Goal: Task Accomplishment & Management: Manage account settings

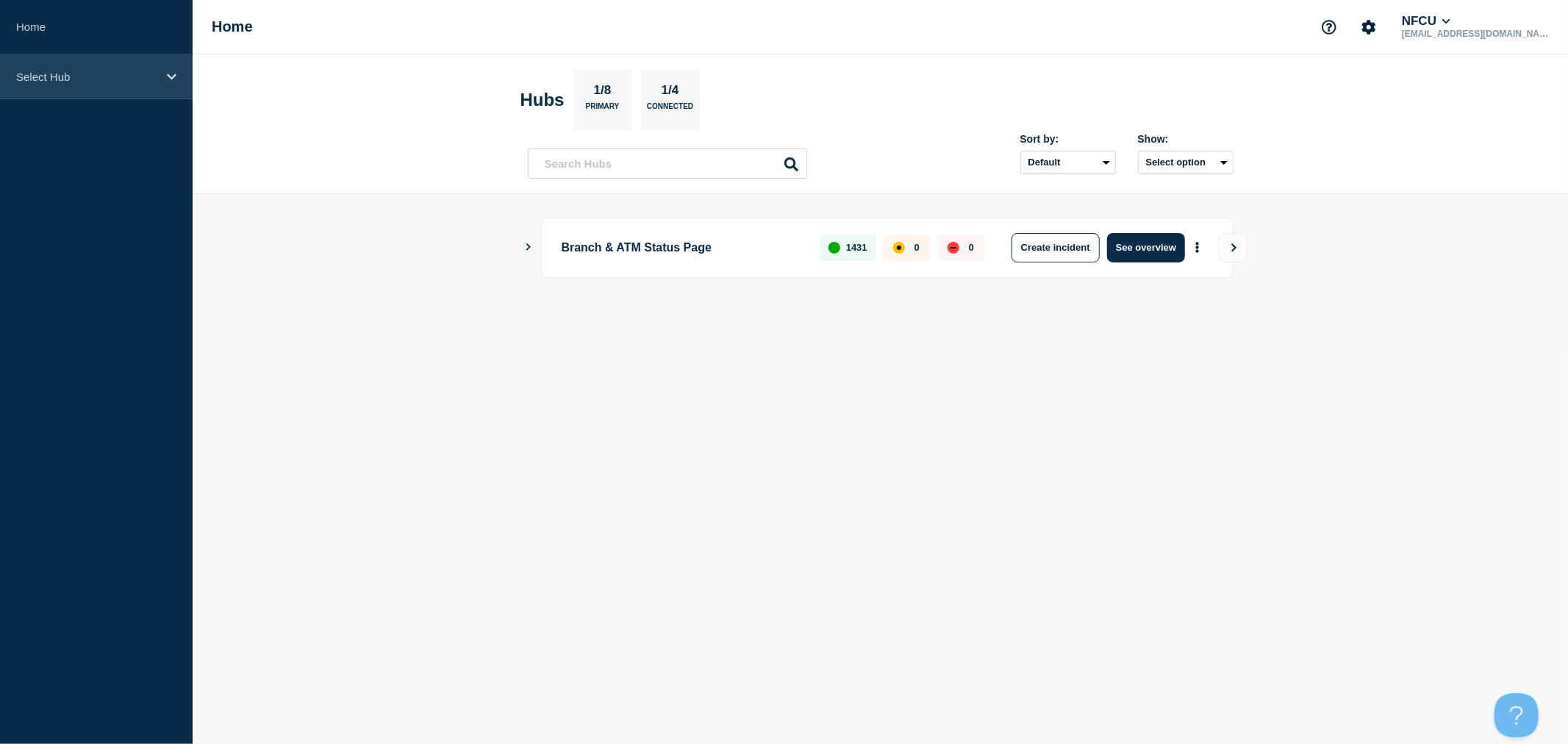
click at [133, 97] on div "Select Hub" at bounding box center [96, 76] width 193 height 45
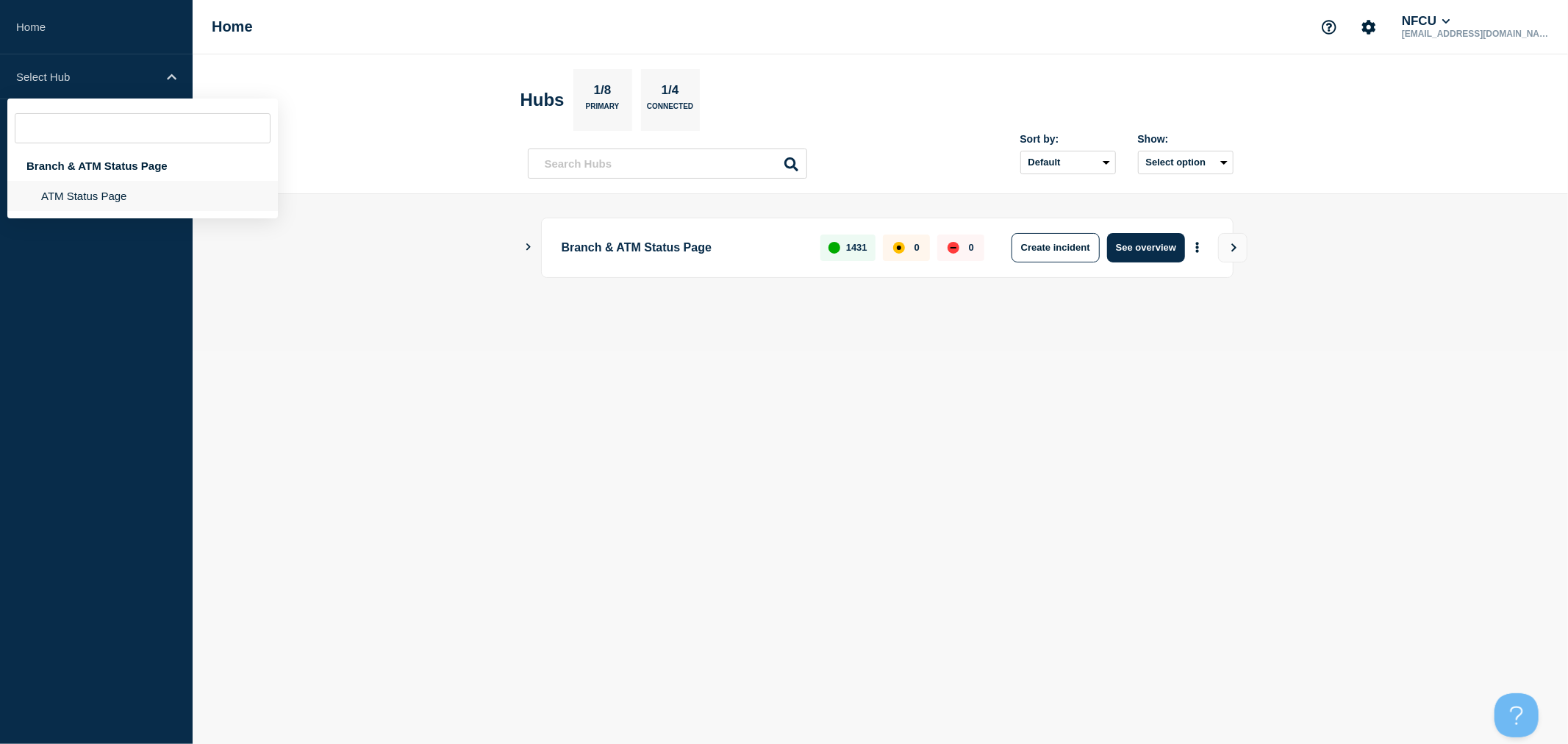
click at [128, 193] on li "ATM Status Page" at bounding box center [142, 196] width 270 height 31
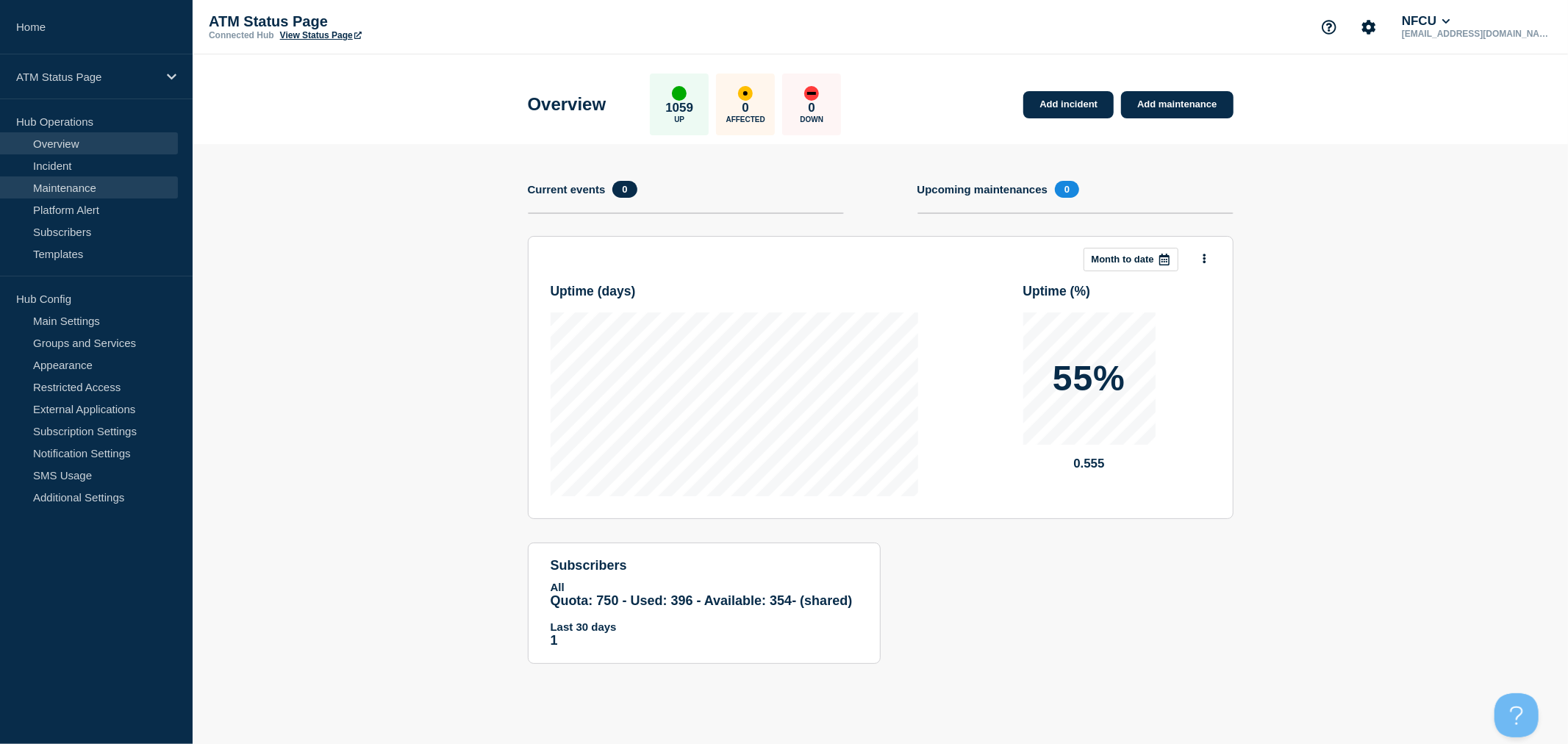
click at [130, 187] on link "Maintenance" at bounding box center [89, 187] width 178 height 22
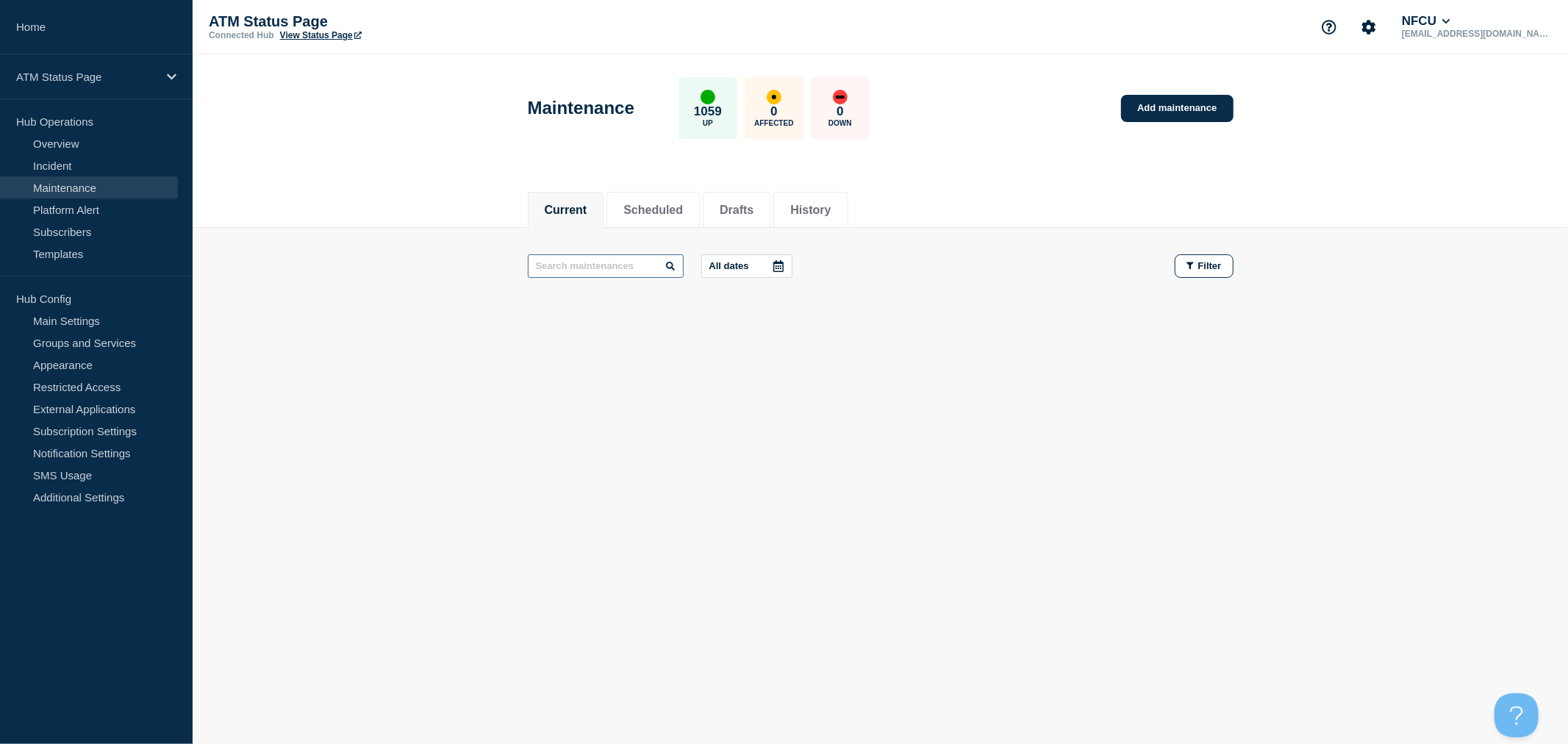
click at [580, 273] on input "text" at bounding box center [605, 266] width 156 height 24
type input "power"
click at [822, 211] on button "History" at bounding box center [811, 210] width 40 height 13
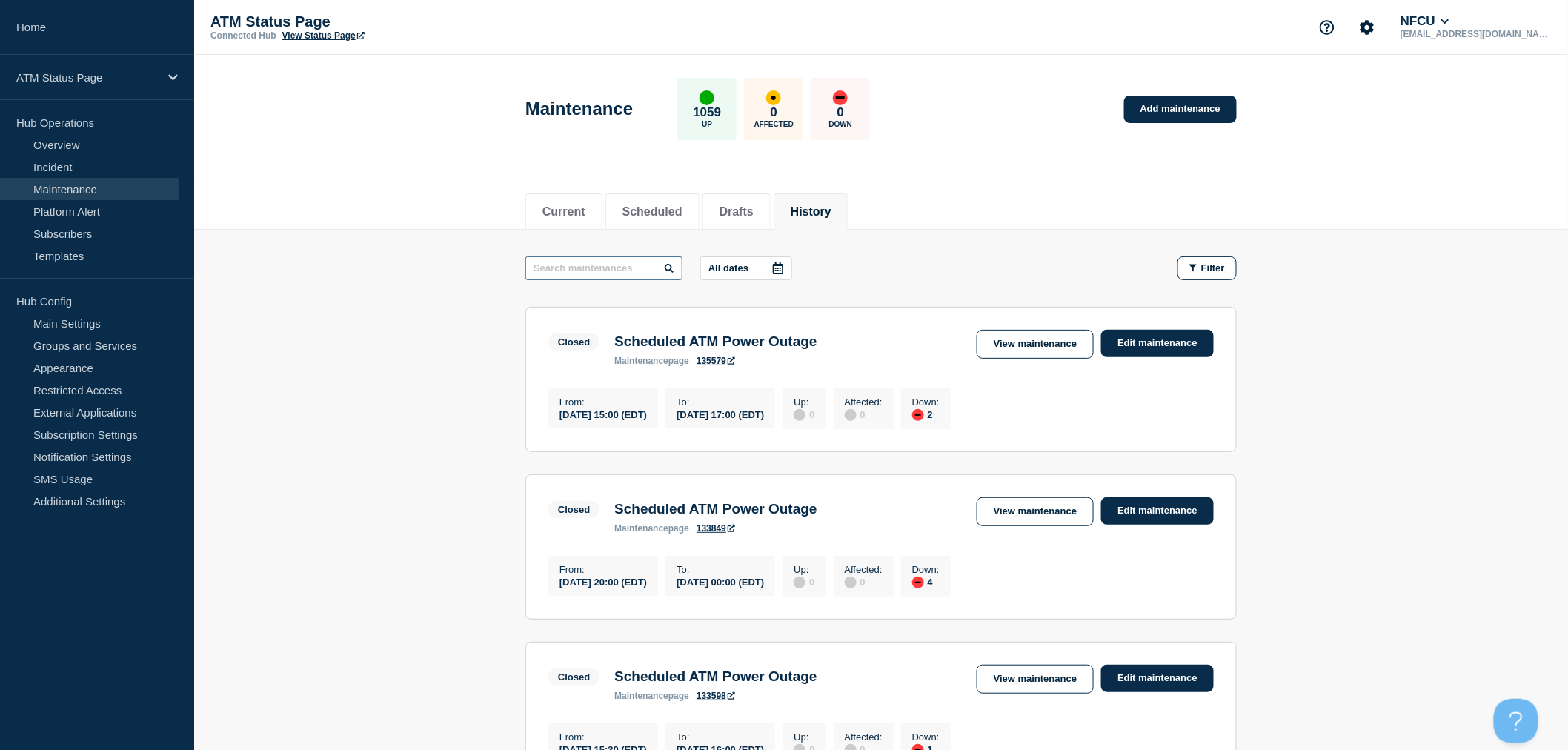
click at [609, 272] on input "text" at bounding box center [604, 268] width 157 height 24
click at [1069, 350] on link "View maintenance" at bounding box center [1036, 345] width 117 height 29
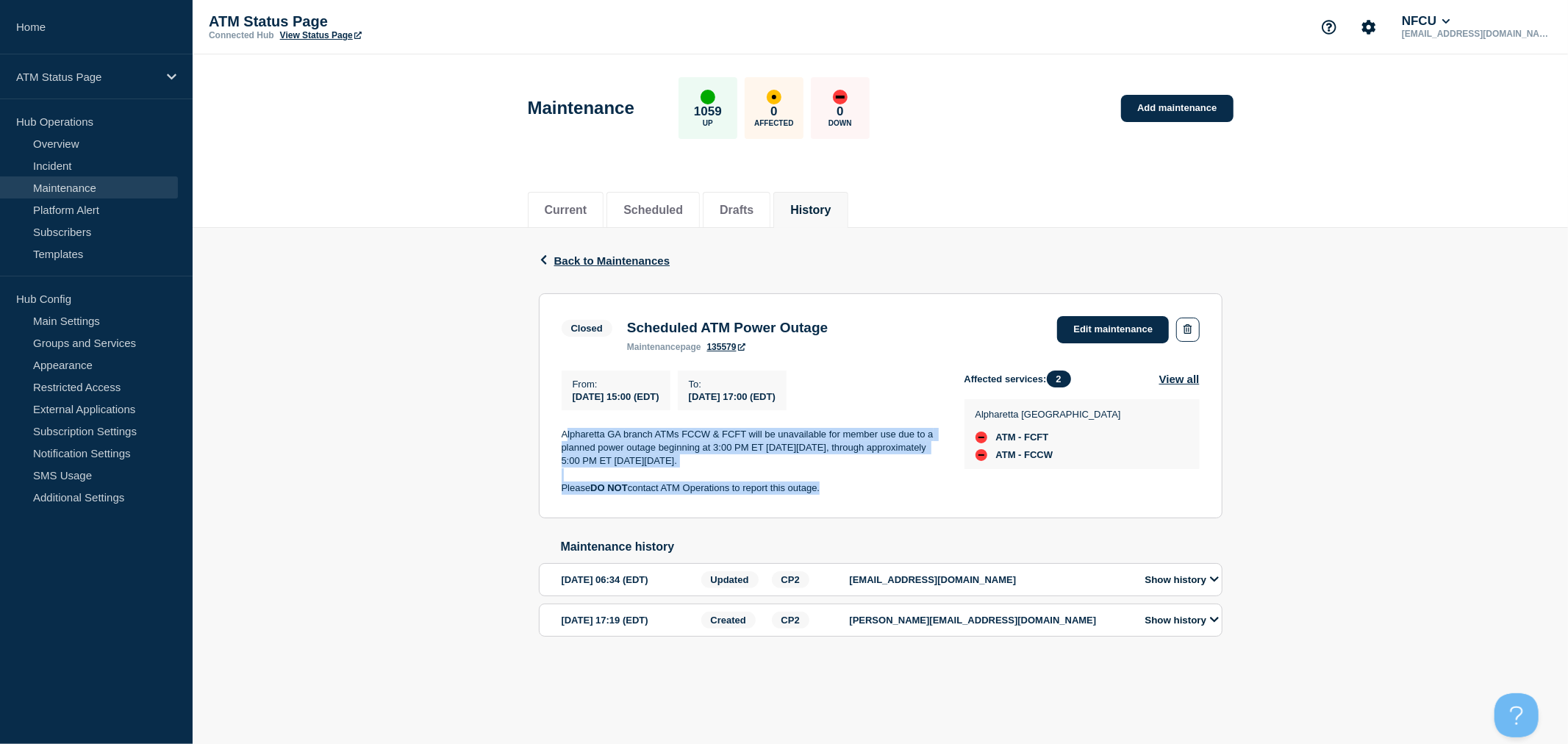
drag, startPoint x: 564, startPoint y: 436, endPoint x: 865, endPoint y: 491, distance: 306.0
click at [865, 491] on div "Alpharetta GA branch ATMs FCCW & FCFT will be unavailable for member use due to…" at bounding box center [751, 461] width 379 height 68
copy div "lpharetta GA branch ATMs FCCW & FCFT will be unavailable for member use due to …"
click at [596, 261] on span "Back to Maintenances" at bounding box center [613, 260] width 117 height 12
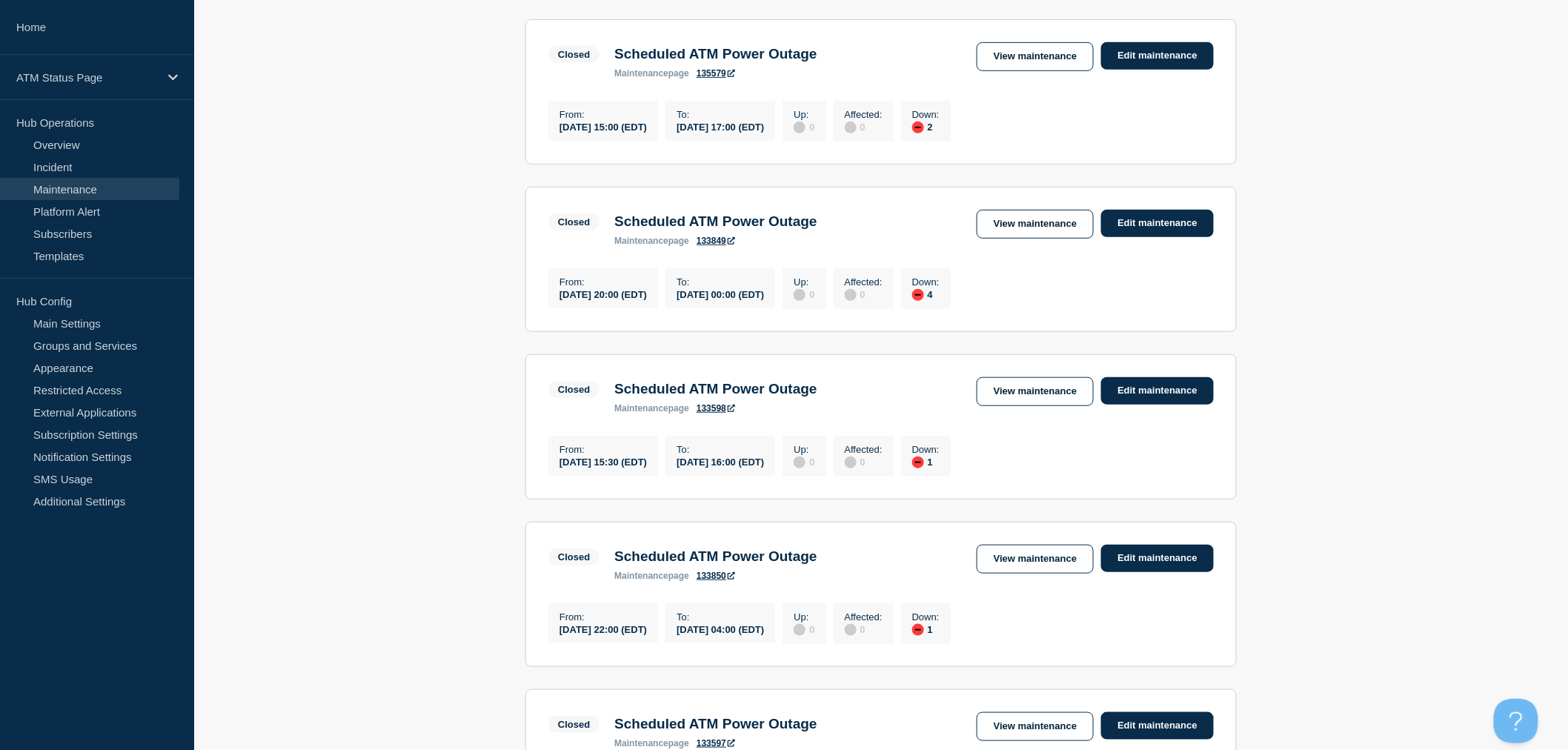
scroll to position [329, 0]
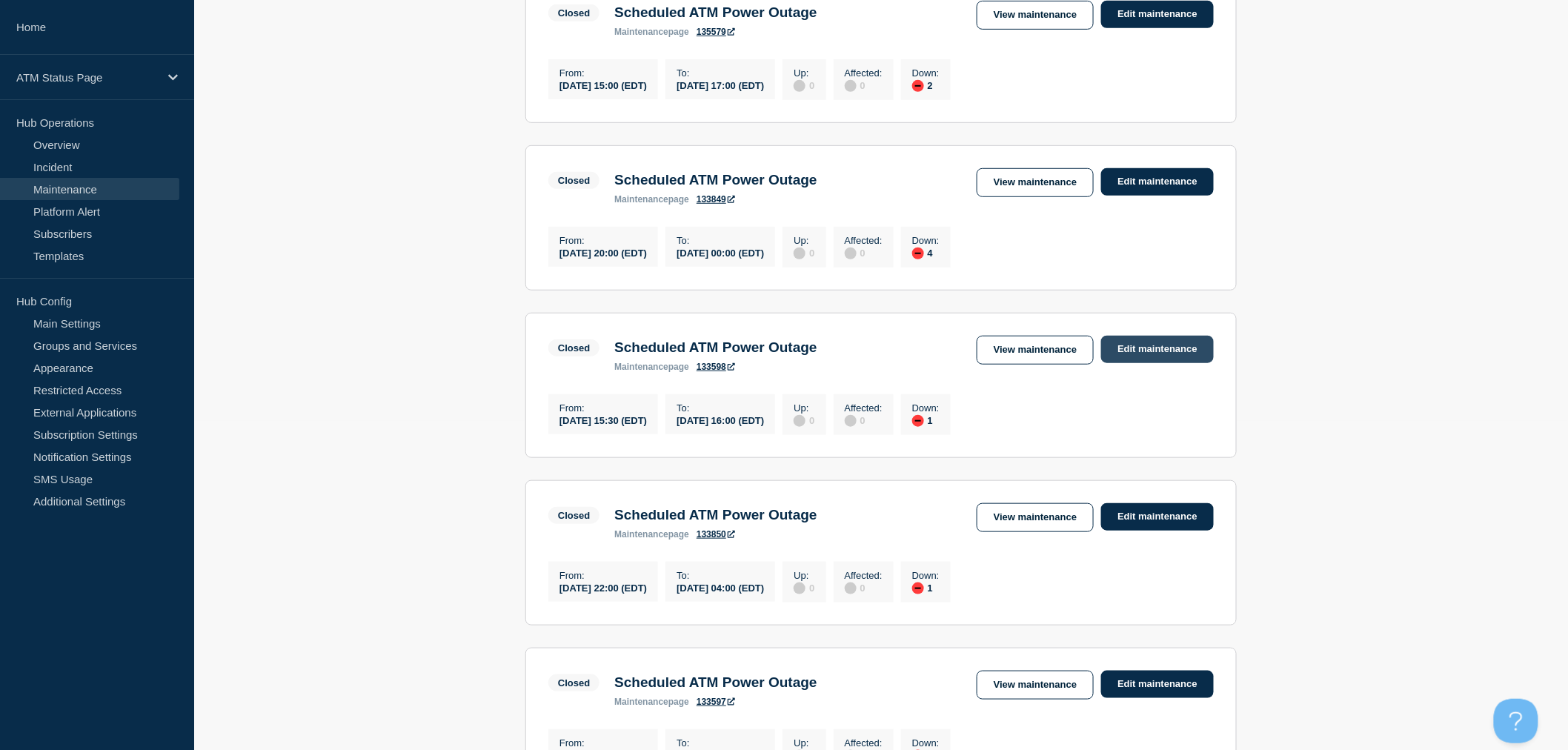
click at [1173, 361] on link "Edit maintenance" at bounding box center [1157, 349] width 113 height 27
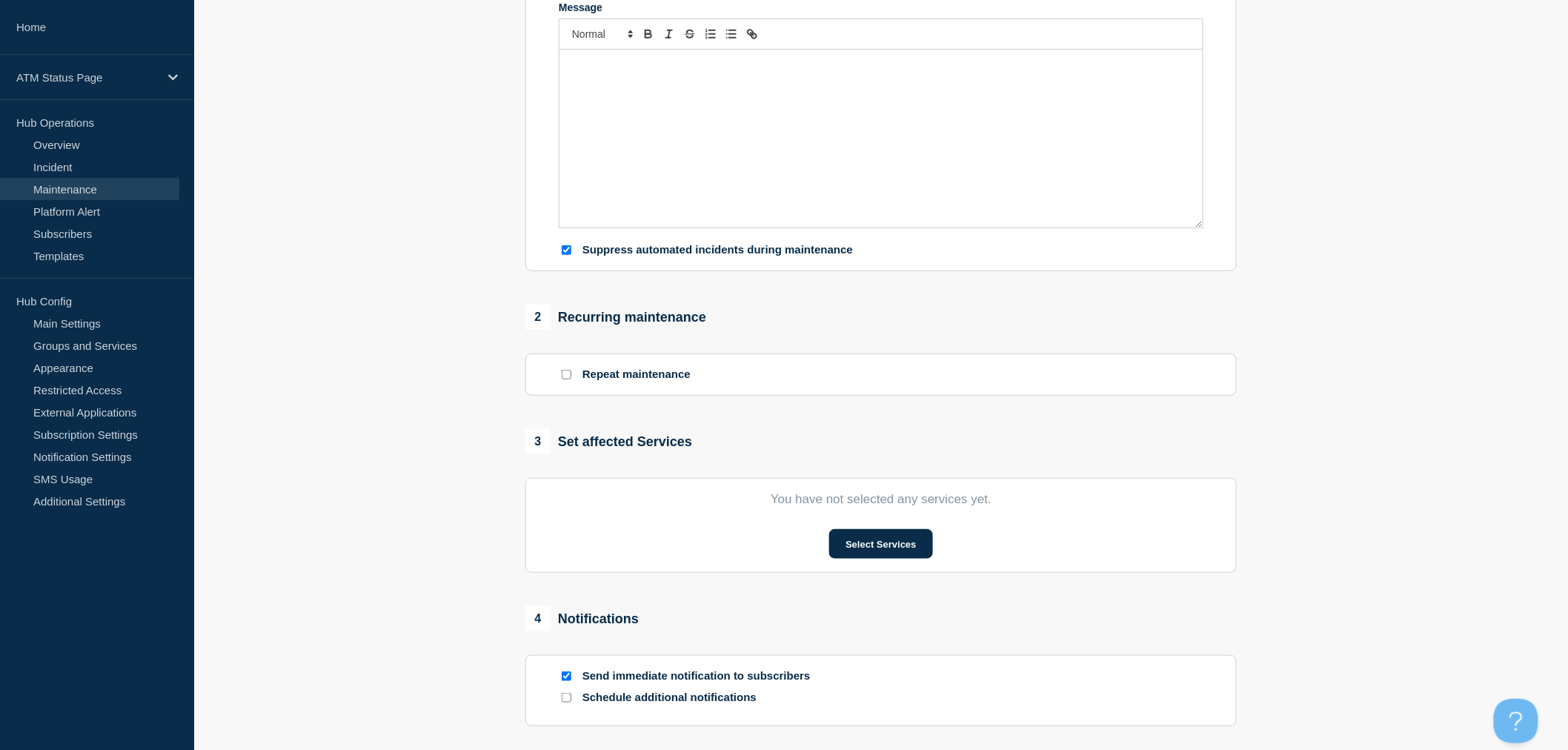
type input "Scheduled ATM Power Outage"
type input "2025-09-11"
type input "15:30"
type input "2025-09-11"
type input "16:00"
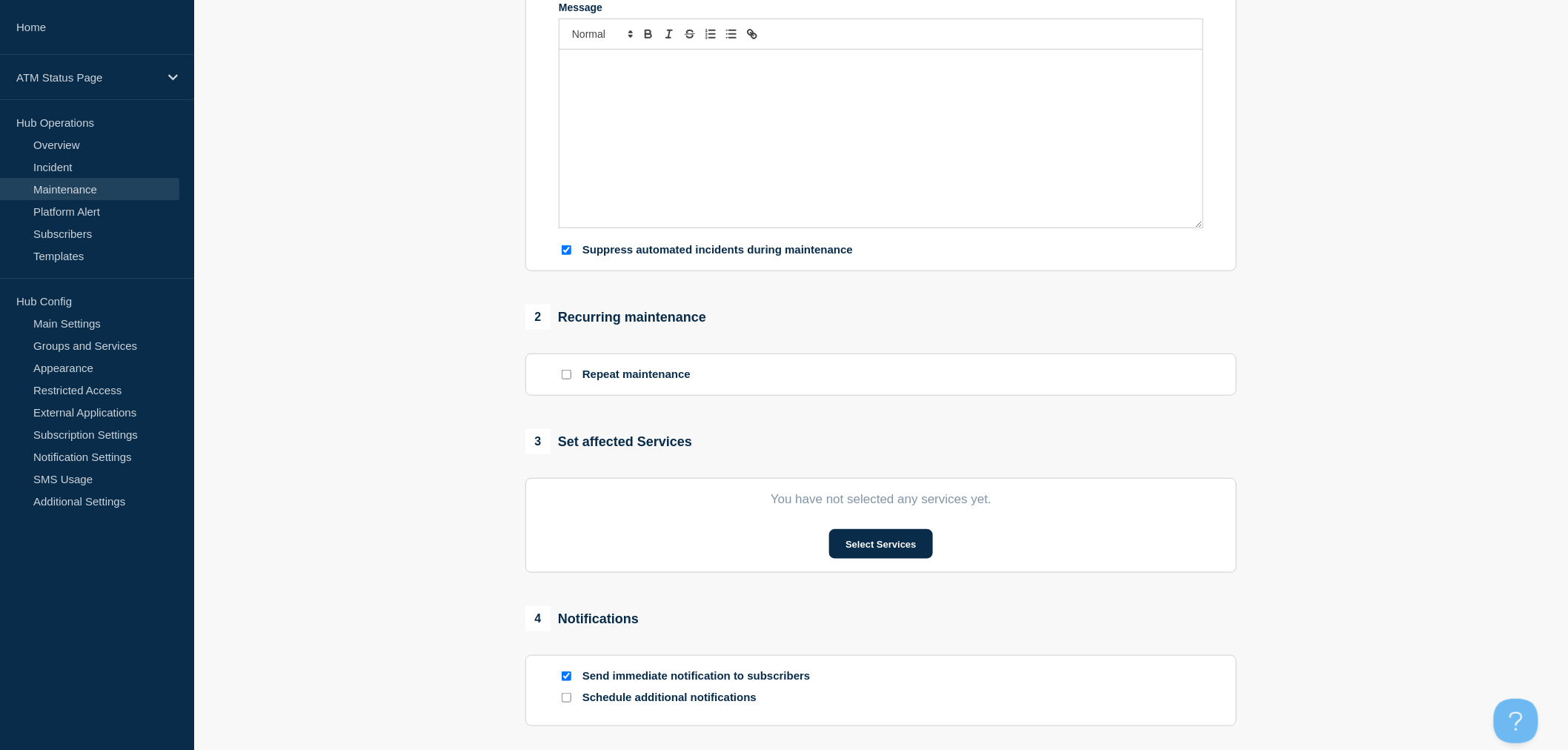
checkbox input "true"
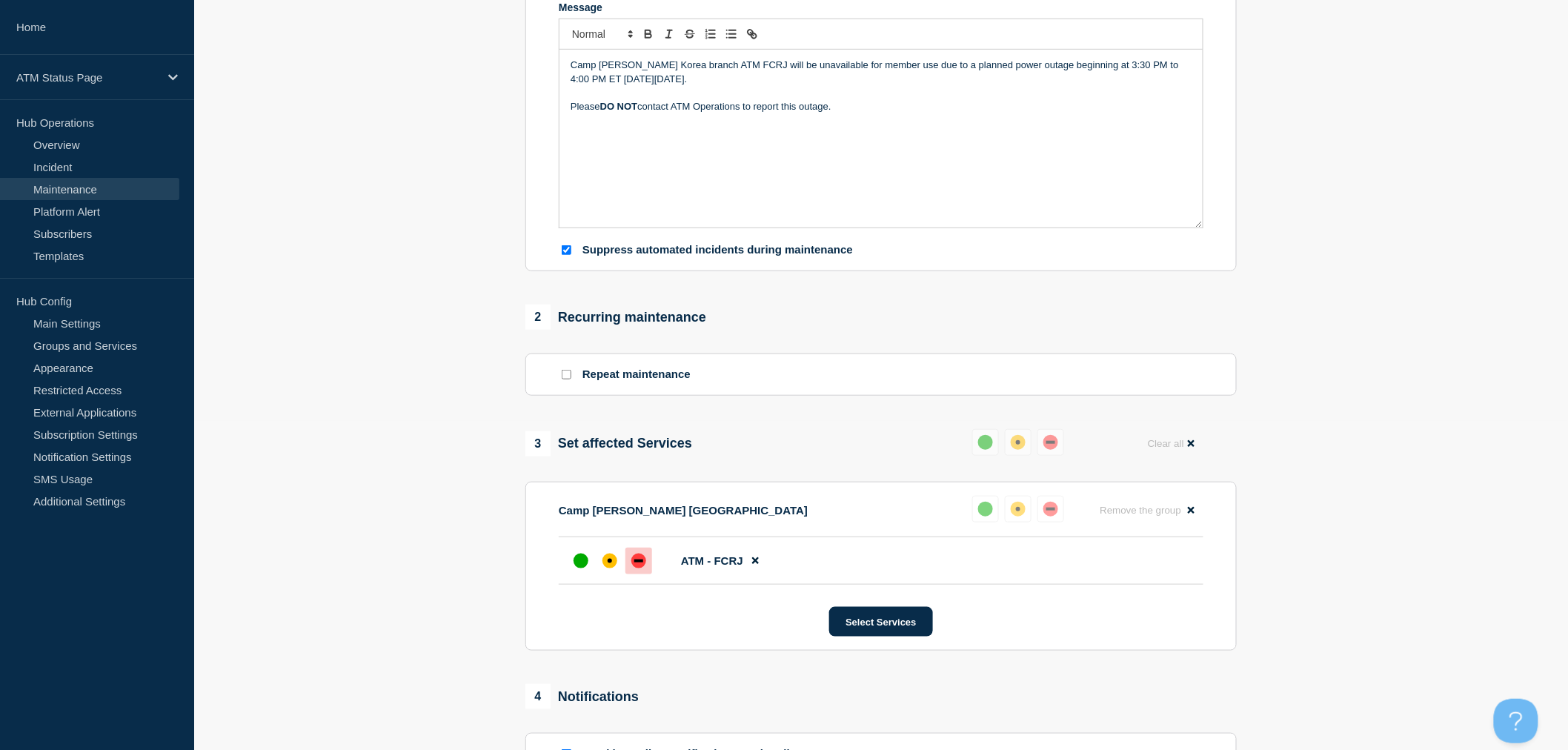
scroll to position [82, 0]
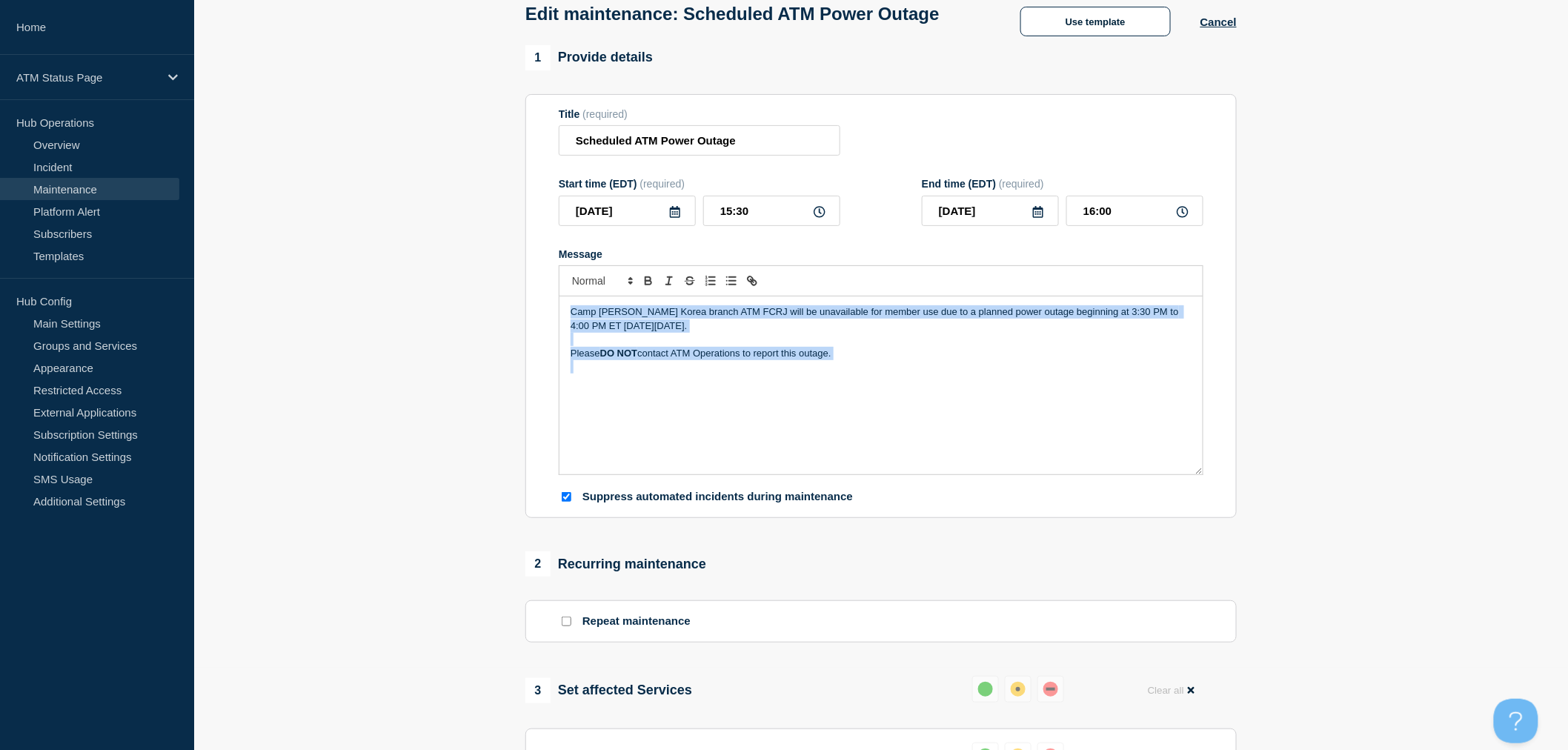
drag, startPoint x: 569, startPoint y: 337, endPoint x: 876, endPoint y: 388, distance: 311.2
click at [876, 388] on div "Camp Walker Korea branch ATM FCRJ will be unavailable for member use due to a p…" at bounding box center [881, 385] width 643 height 178
copy div "Camp Walker Korea branch ATM FCRJ will be unavailable for member use due to a p…"
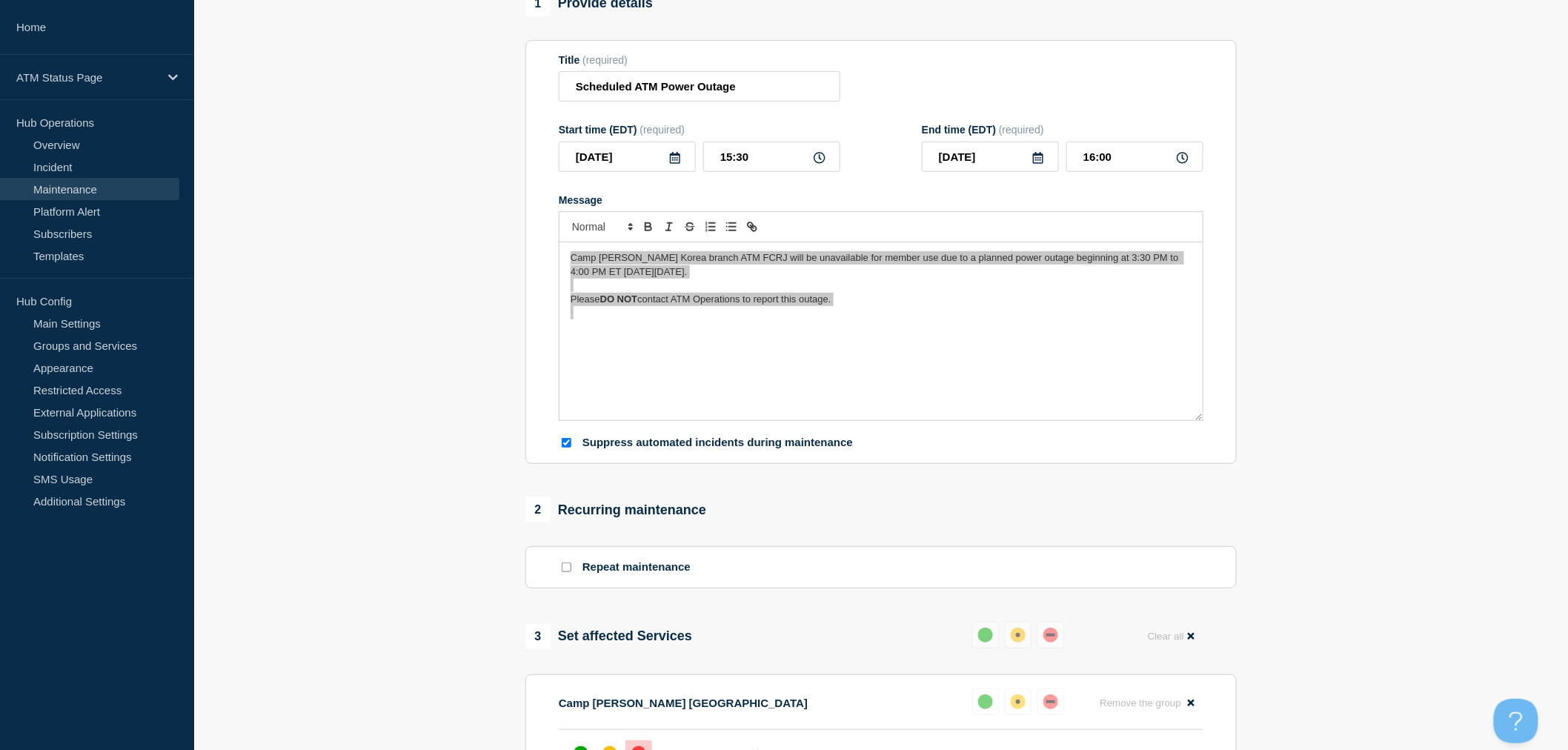
scroll to position [165, 0]
